Goal: Task Accomplishment & Management: Manage account settings

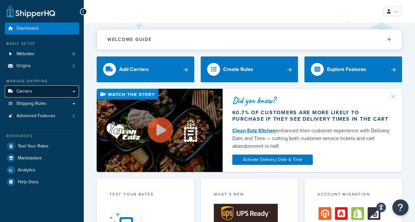
click at [43, 92] on link "Carriers" at bounding box center [42, 91] width 74 height 12
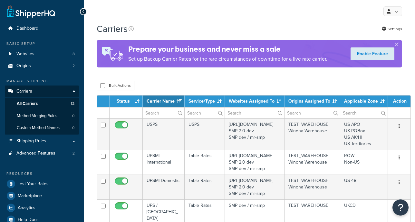
select select "15"
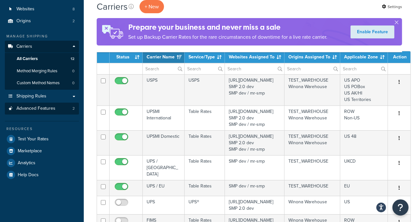
scroll to position [35, 0]
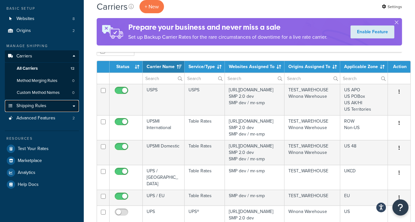
click at [39, 103] on span "Shipping Rules" at bounding box center [31, 105] width 30 height 5
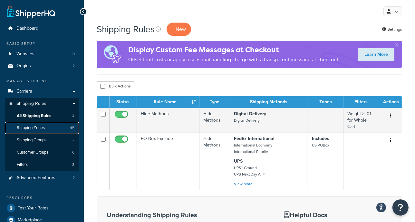
click at [40, 129] on span "Shipping Zones" at bounding box center [31, 127] width 28 height 5
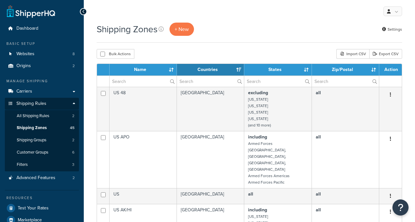
select select "15"
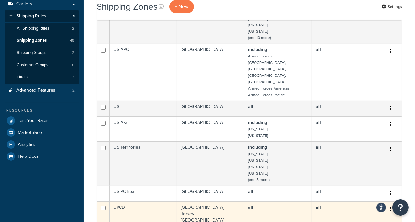
scroll to position [86, 0]
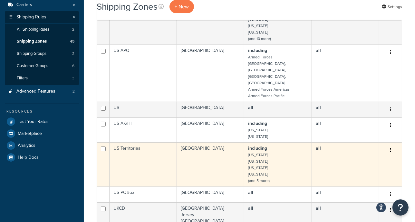
click at [285, 142] on td "including American Samoa Guam Northern Mariana Islands Puerto Rico (and 5 more)" at bounding box center [277, 164] width 67 height 44
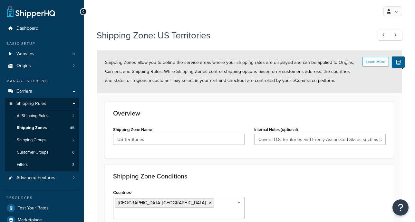
select select "including"
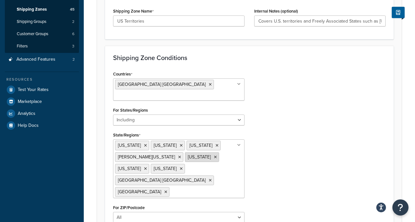
scroll to position [123, 0]
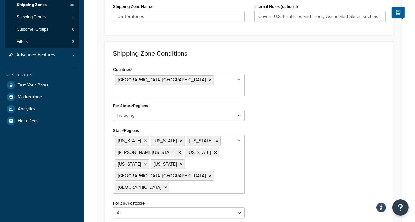
click at [171, 187] on input "State/Regions" at bounding box center [199, 186] width 57 height 7
drag, startPoint x: 173, startPoint y: 189, endPoint x: 117, endPoint y: 128, distance: 82.1
click at [117, 135] on ul "American Samoa Federated States of Micronesia Guam Marshall Islands Northern Ma…" at bounding box center [178, 164] width 131 height 59
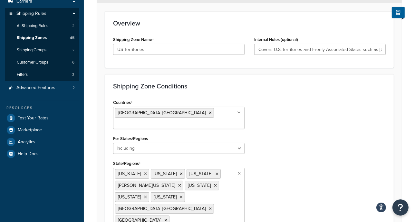
scroll to position [34, 0]
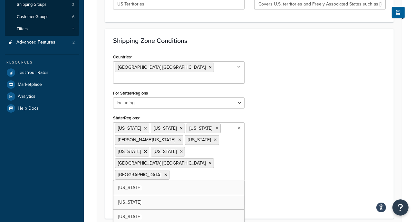
scroll to position [153, 0]
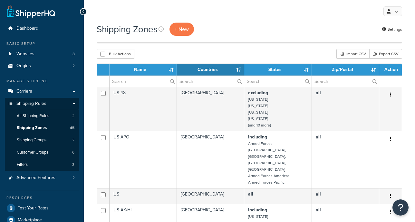
select select "15"
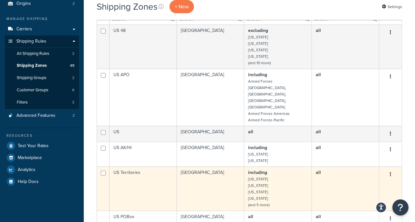
scroll to position [62, 0]
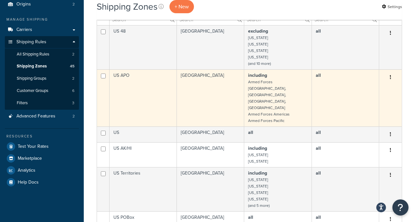
click at [289, 94] on td "including Armed Forces Europe, Middle East, Africa, Canada Armed Forces America…" at bounding box center [277, 97] width 67 height 57
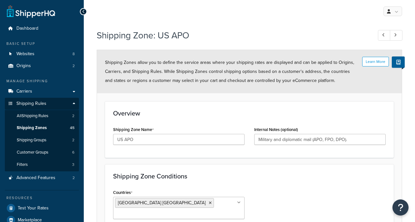
select select "including"
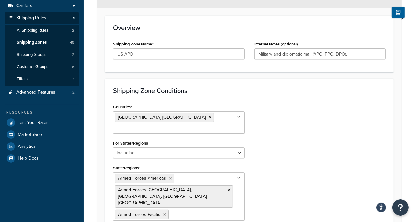
scroll to position [157, 0]
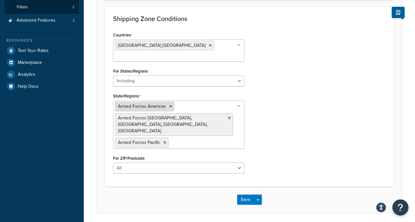
drag, startPoint x: 118, startPoint y: 97, endPoint x: 164, endPoint y: 97, distance: 46.4
click at [164, 103] on span "Armed Forces Americas" at bounding box center [142, 106] width 48 height 7
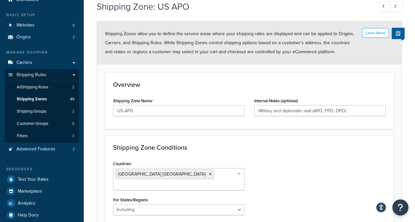
scroll to position [0, 0]
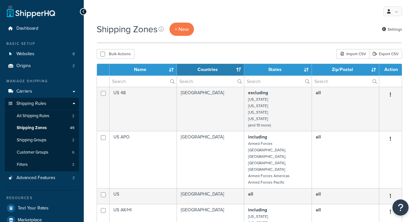
select select "15"
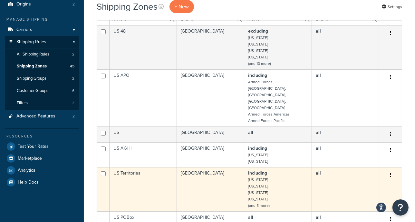
click at [233, 167] on td "[GEOGRAPHIC_DATA]" at bounding box center [210, 189] width 67 height 44
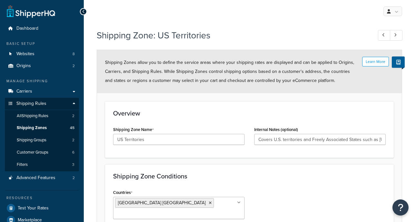
select select "including"
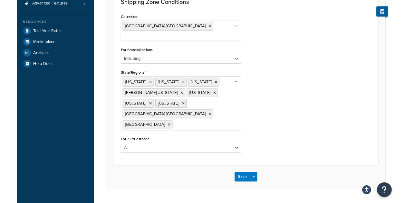
scroll to position [189, 0]
